Goal: Task Accomplishment & Management: Use online tool/utility

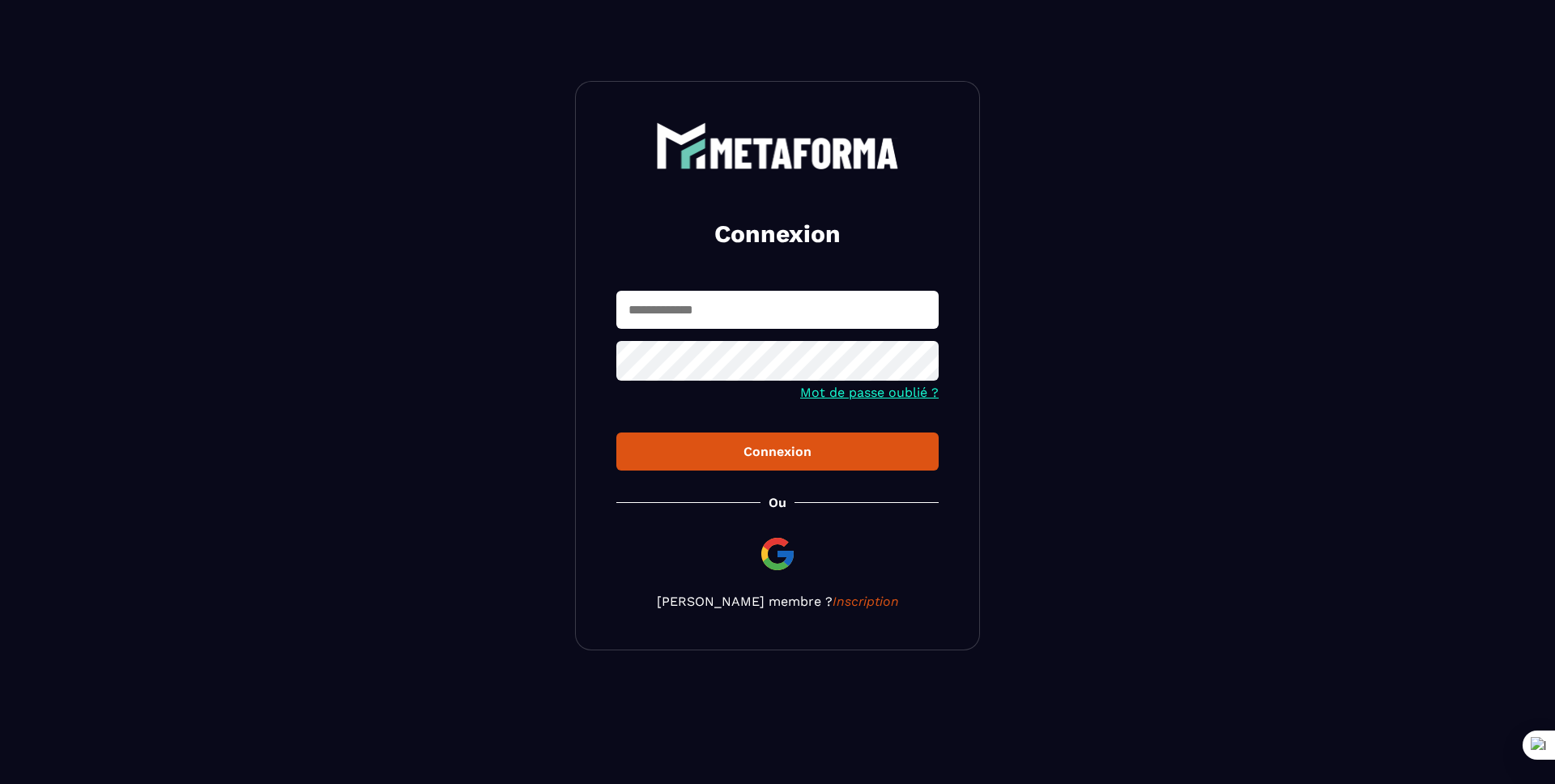
click at [797, 302] on input "text" at bounding box center [778, 310] width 323 height 38
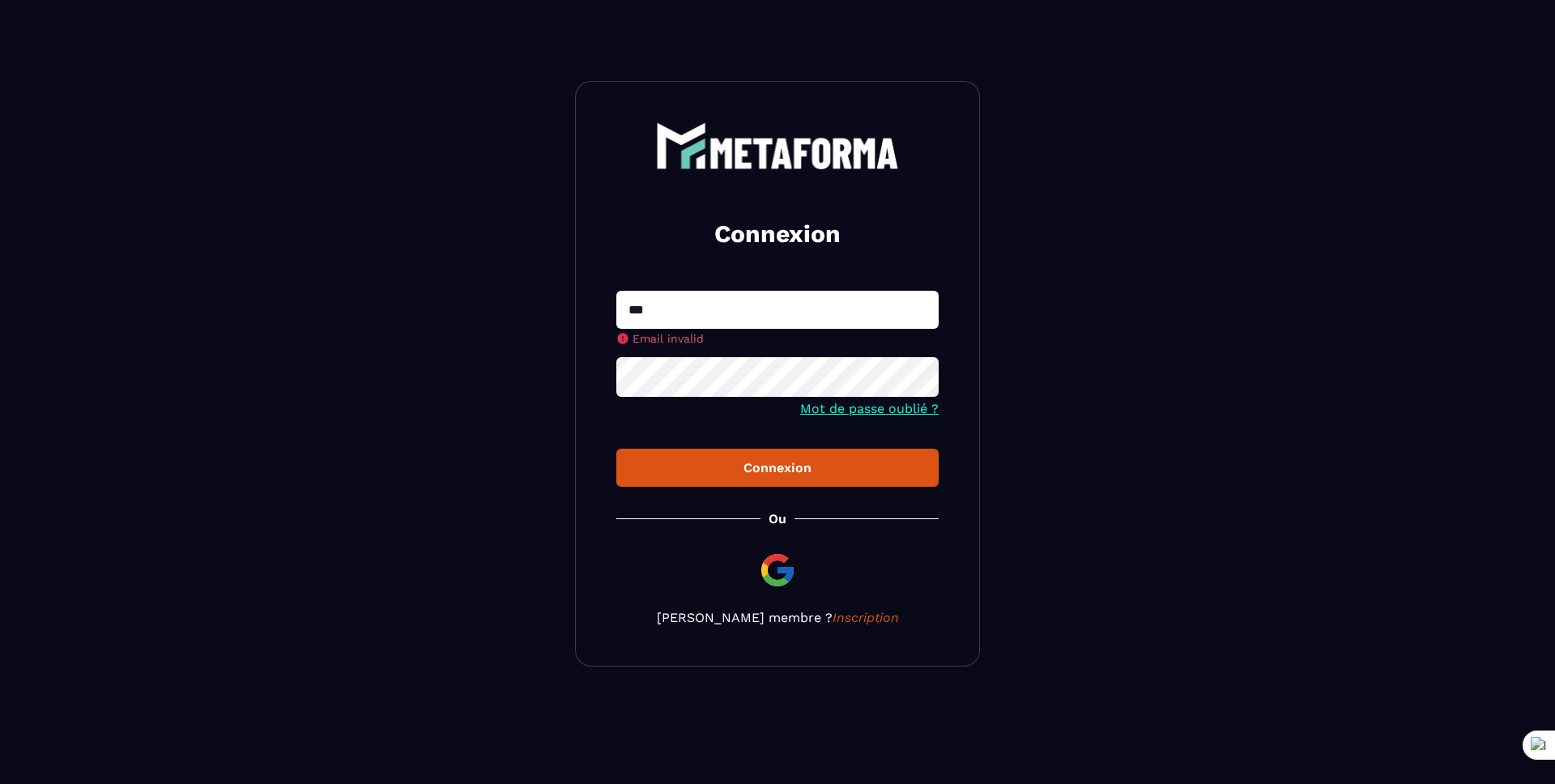
type input "**********"
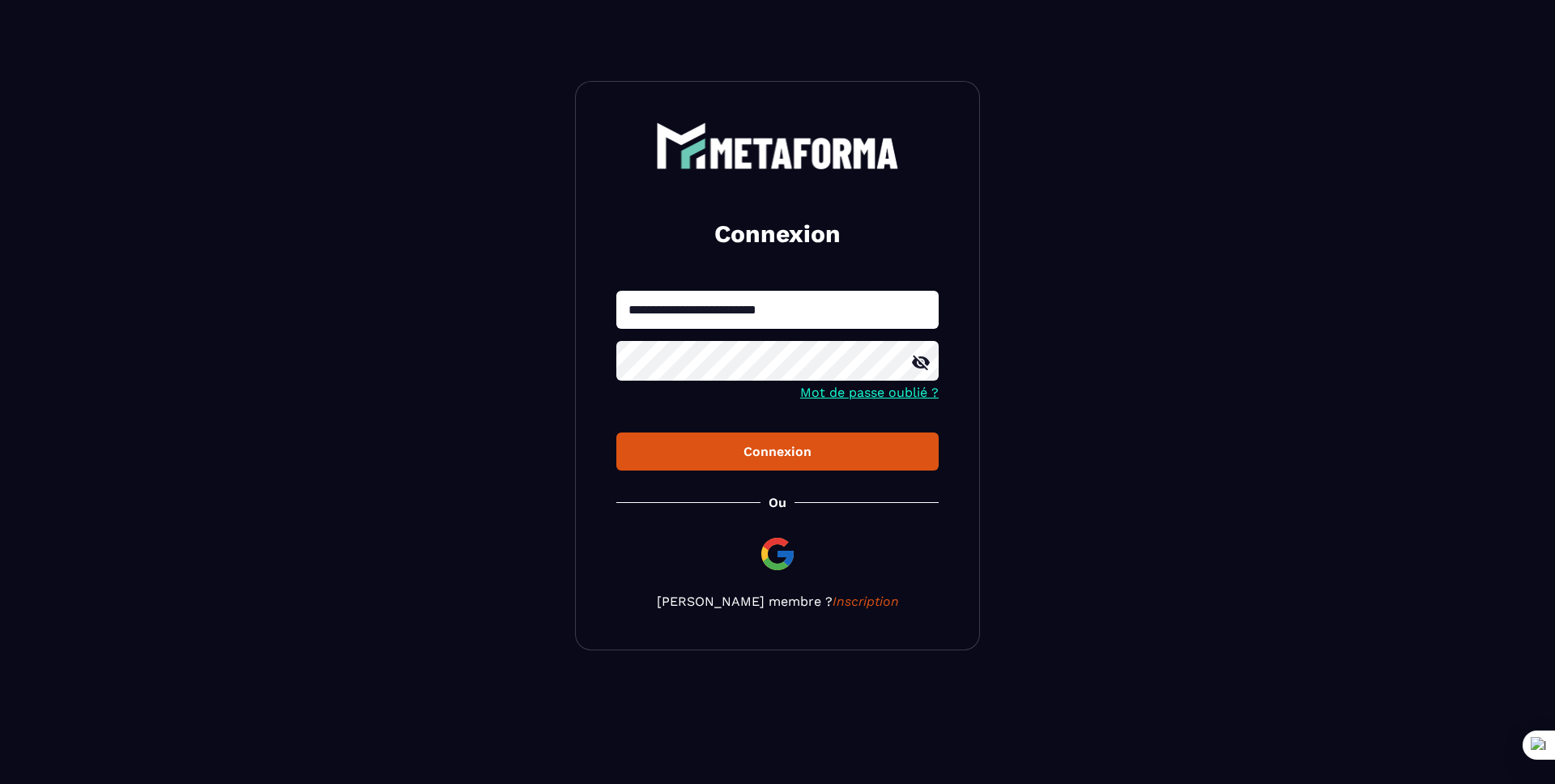
click at [617, 432] on button "Connexion" at bounding box center [778, 451] width 323 height 38
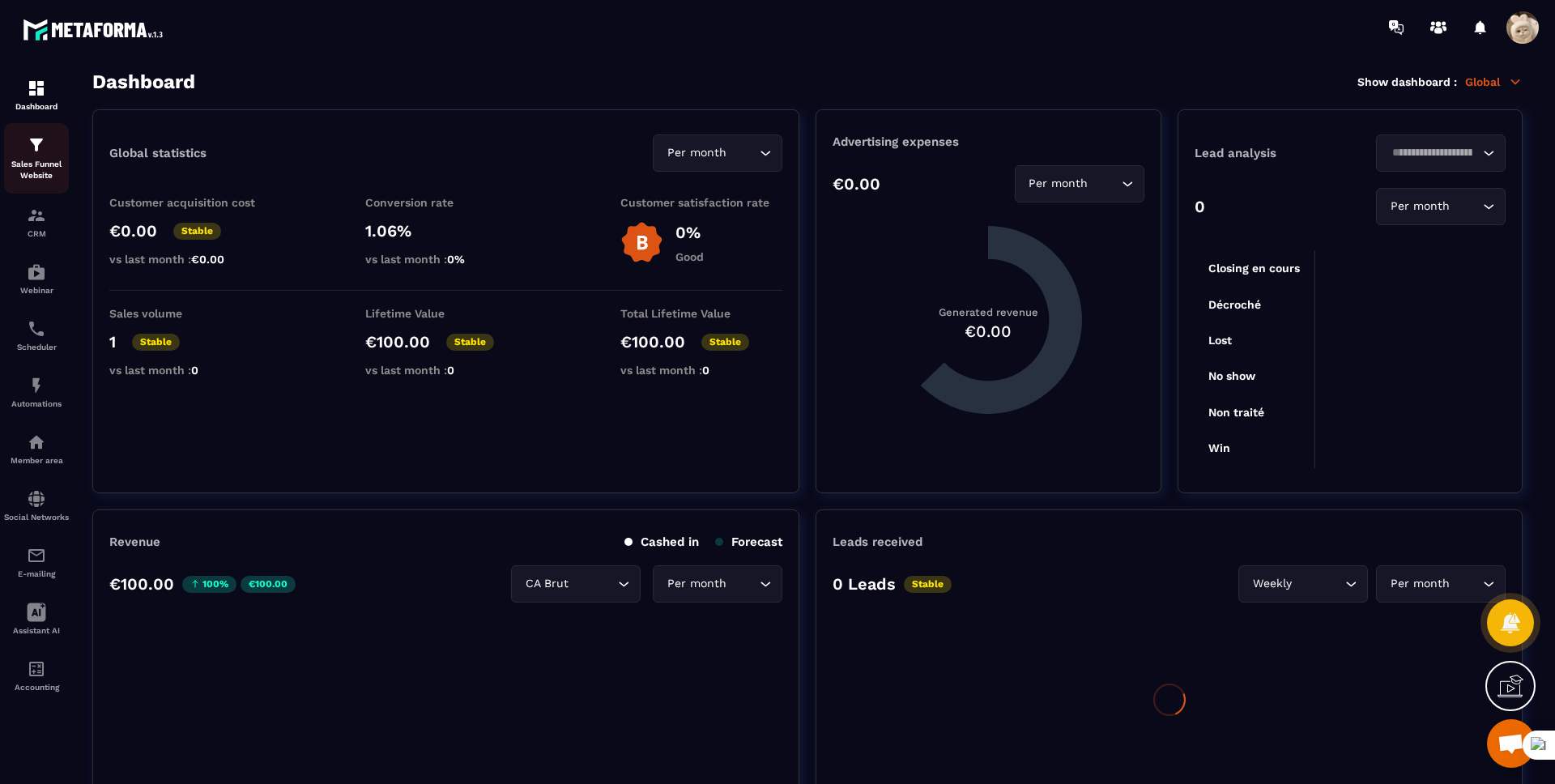
click at [30, 144] on img at bounding box center [36, 144] width 19 height 19
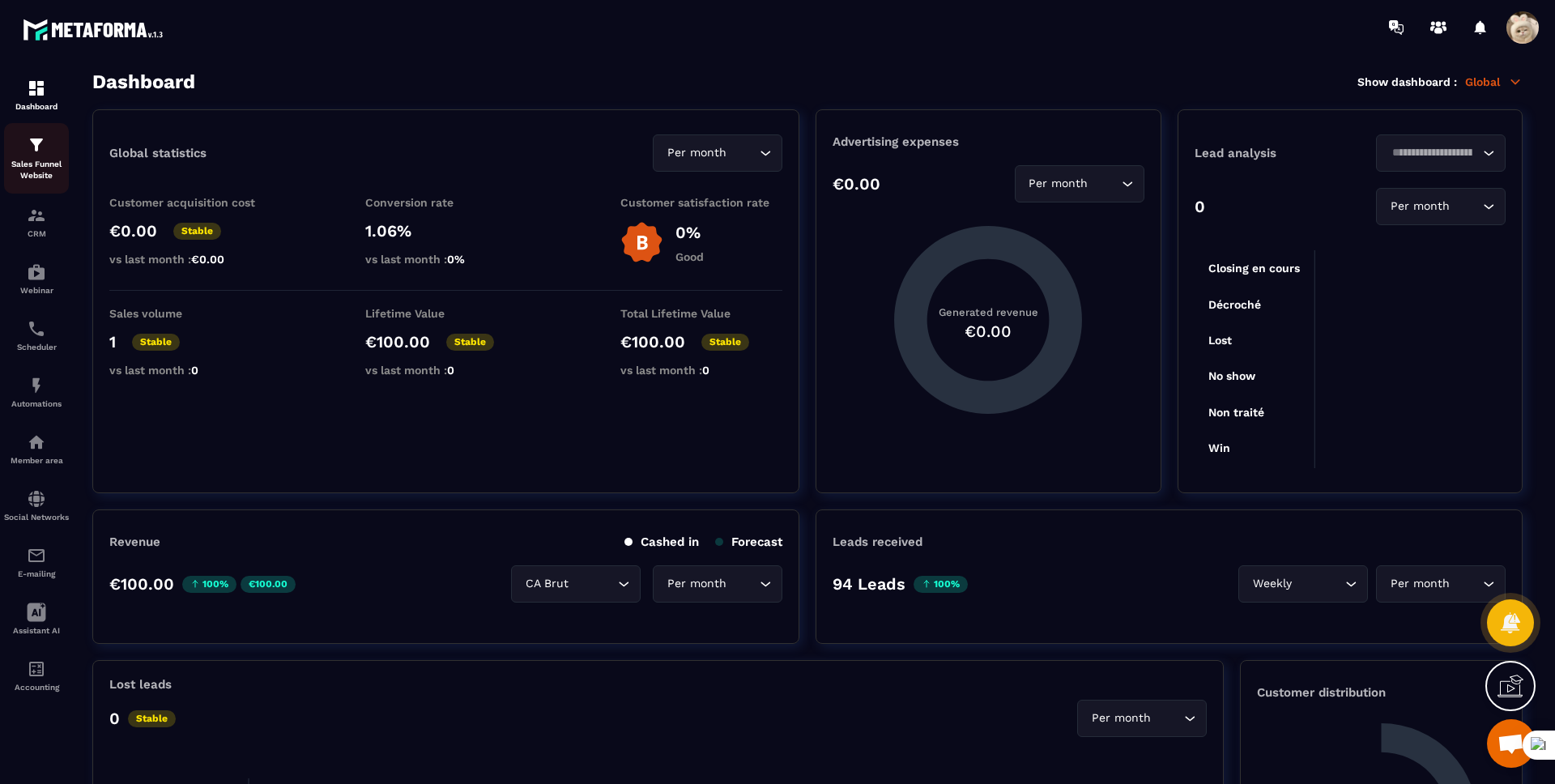
click at [30, 144] on img at bounding box center [36, 144] width 19 height 19
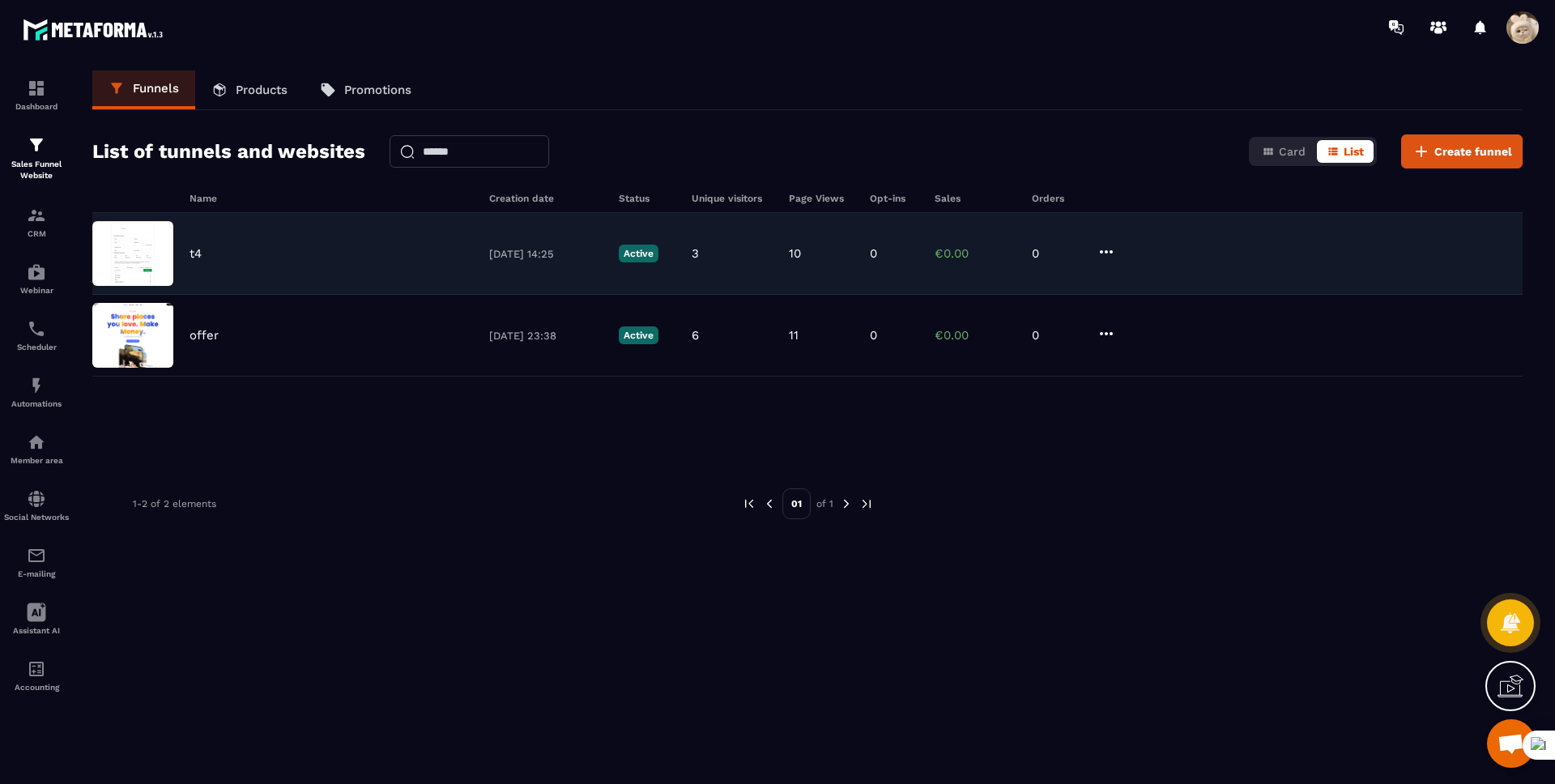
click at [209, 255] on div "t4" at bounding box center [332, 253] width 284 height 15
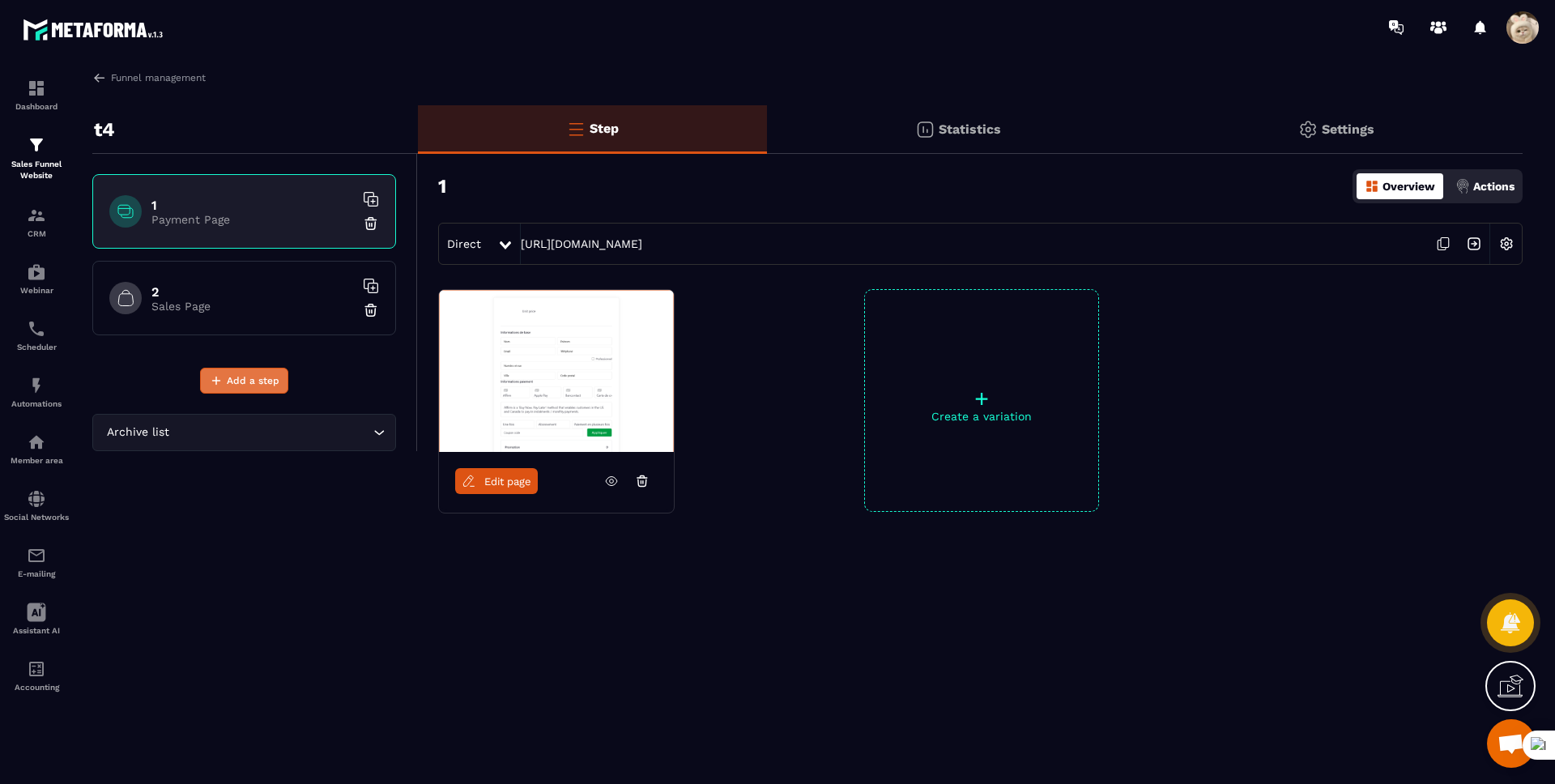
click at [265, 380] on span "Add a step" at bounding box center [253, 381] width 53 height 16
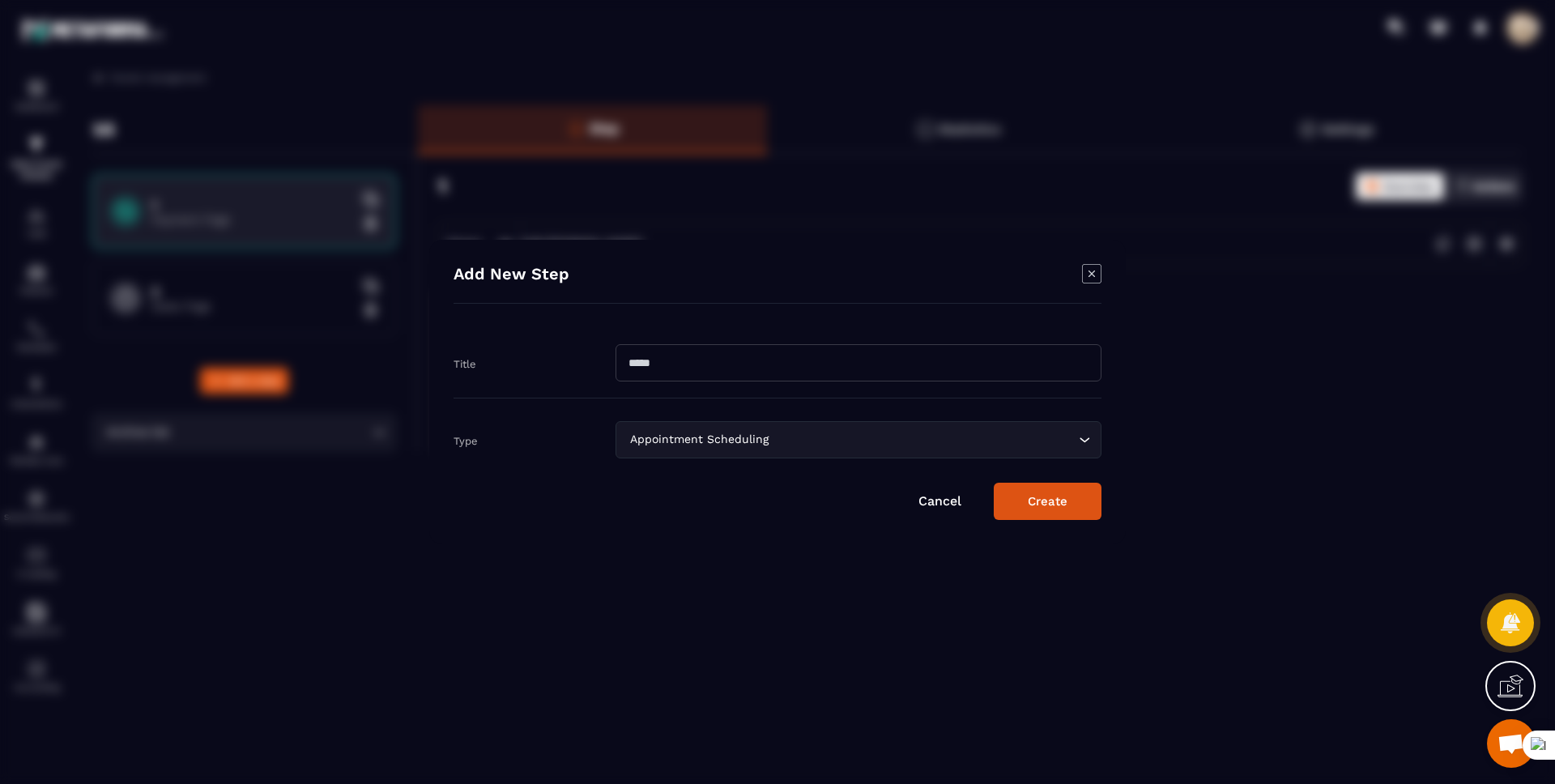
click at [635, 367] on input "Modal window" at bounding box center [858, 363] width 486 height 37
type input "*"
click at [994, 482] on button "Create" at bounding box center [1048, 500] width 108 height 37
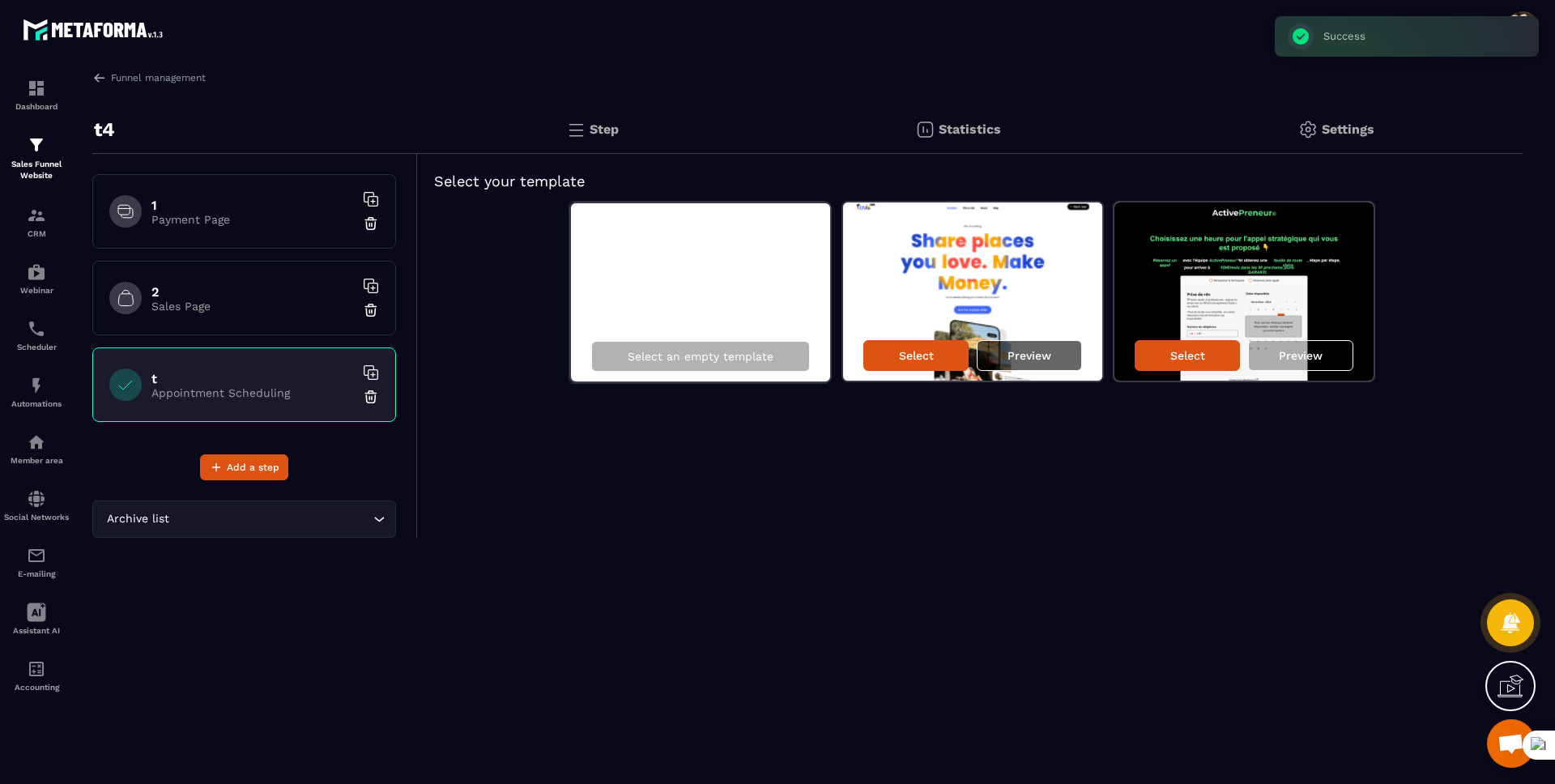
click at [1023, 354] on p "Preview" at bounding box center [1029, 355] width 44 height 13
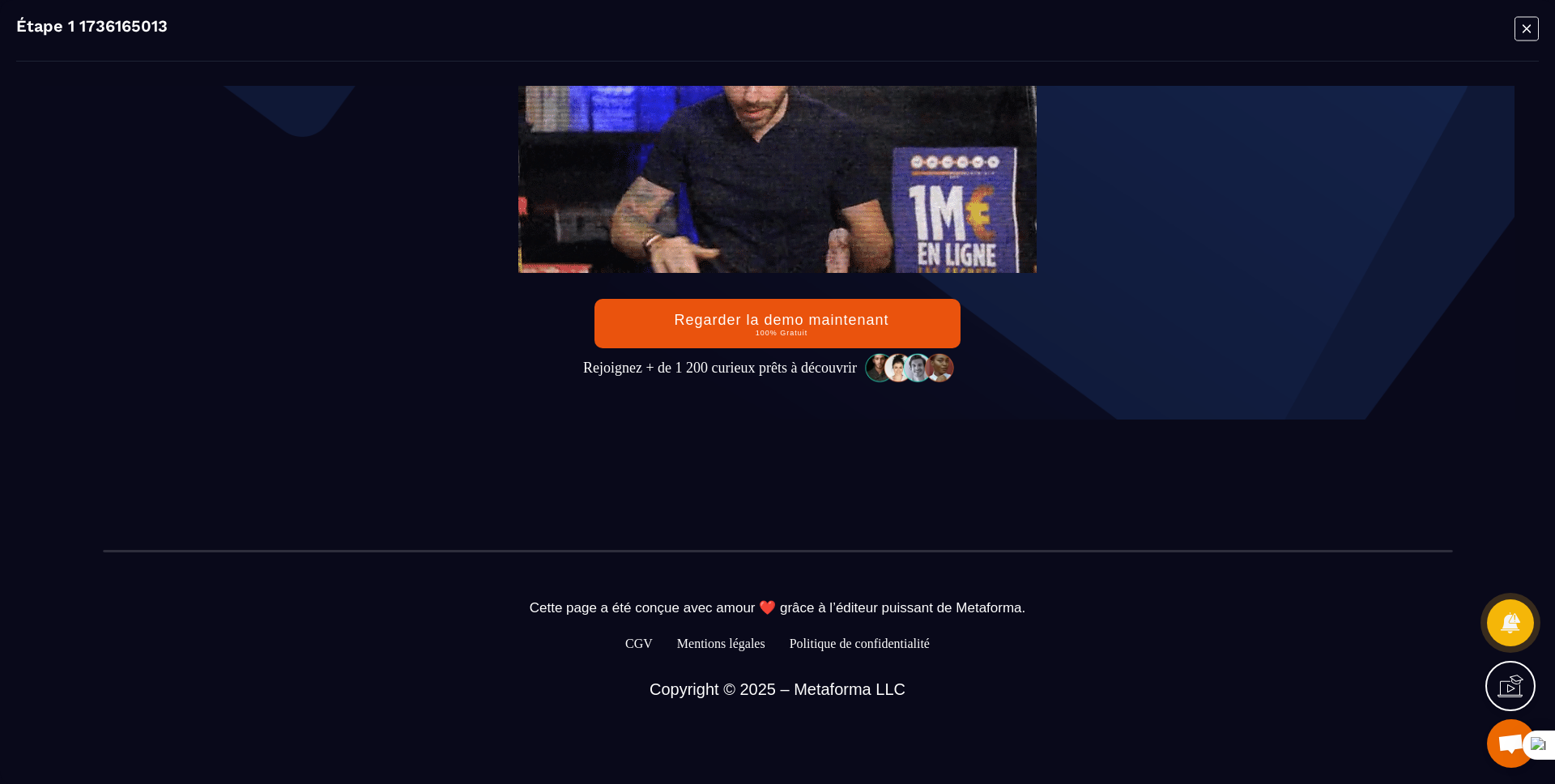
scroll to position [558, 0]
